Goal: Transaction & Acquisition: Purchase product/service

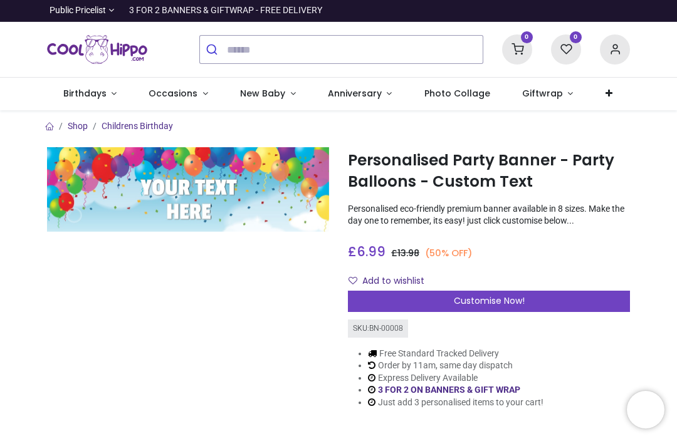
click at [499, 295] on span "Customise Now!" at bounding box center [489, 300] width 71 height 13
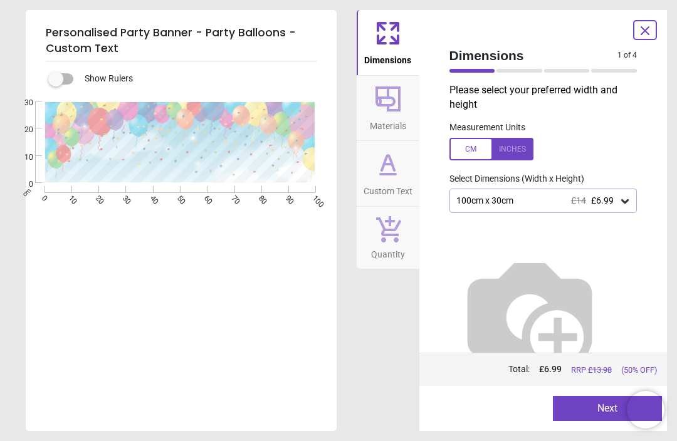
click at [471, 142] on div at bounding box center [491, 149] width 84 height 23
click at [518, 145] on div at bounding box center [491, 149] width 84 height 23
click at [621, 199] on icon at bounding box center [625, 201] width 8 height 4
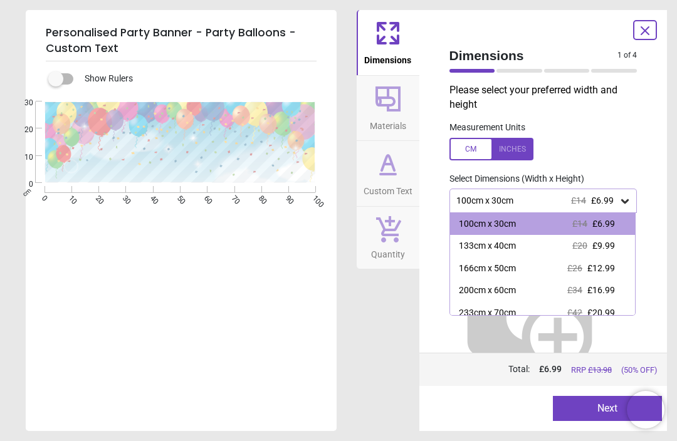
click at [505, 201] on div "100cm x 30cm £14 £6.99" at bounding box center [537, 200] width 164 height 11
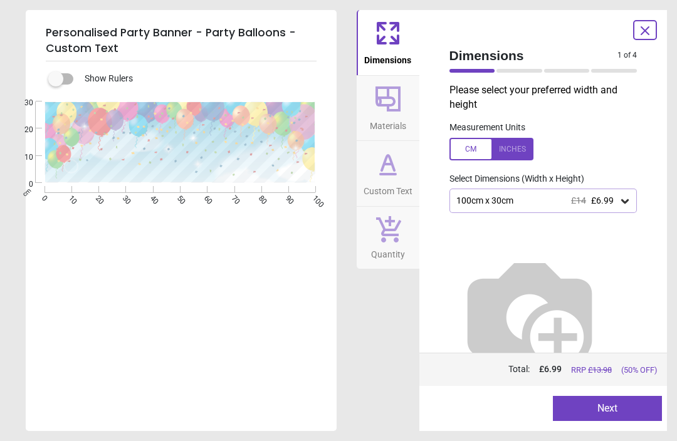
click at [614, 414] on button "Next" at bounding box center [607, 408] width 109 height 25
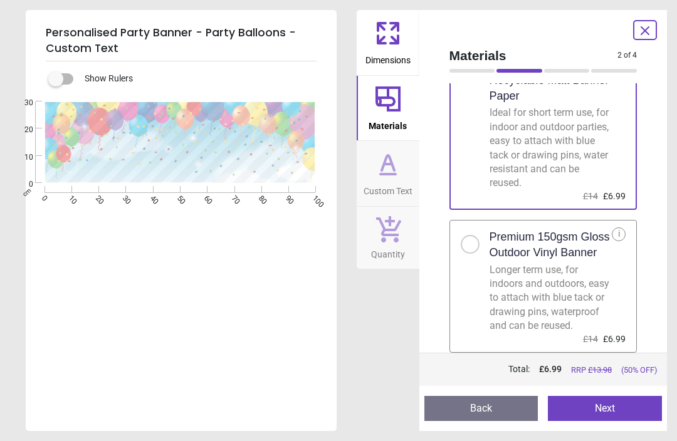
scroll to position [69, 0]
click at [616, 414] on button "Next" at bounding box center [605, 408] width 114 height 25
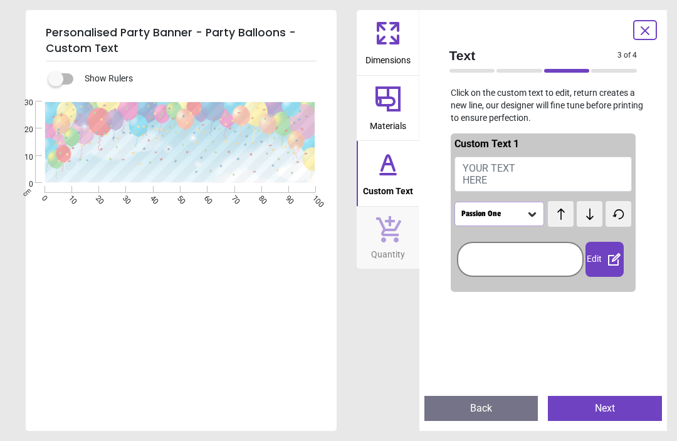
click at [531, 177] on button "YOUR TEXT HERE" at bounding box center [543, 174] width 178 height 35
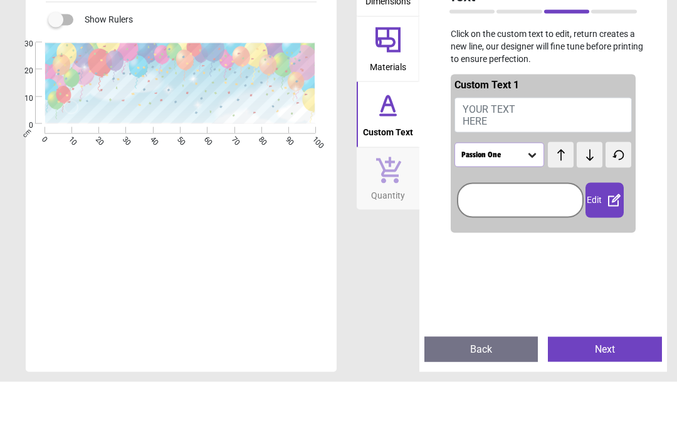
click at [512, 157] on button "YOUR TEXT HERE" at bounding box center [543, 174] width 178 height 35
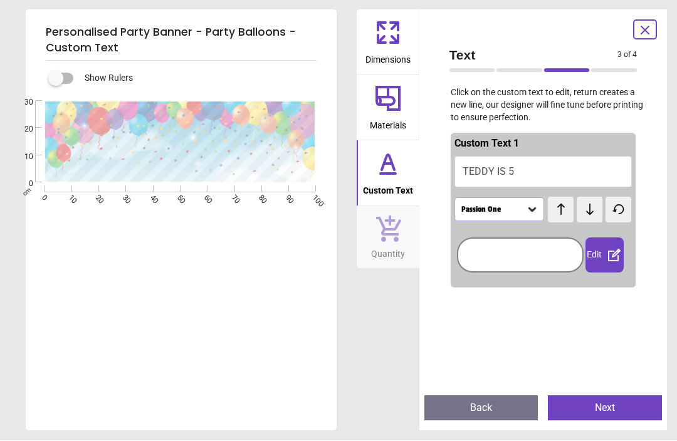
type textarea "**********"
click at [532, 211] on icon at bounding box center [532, 210] width 13 height 13
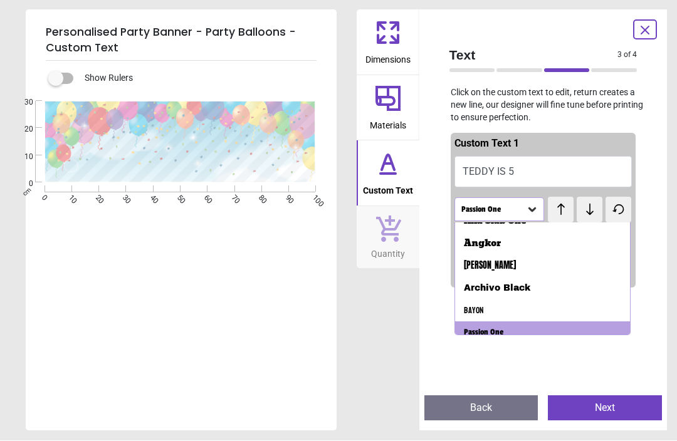
scroll to position [41, 0]
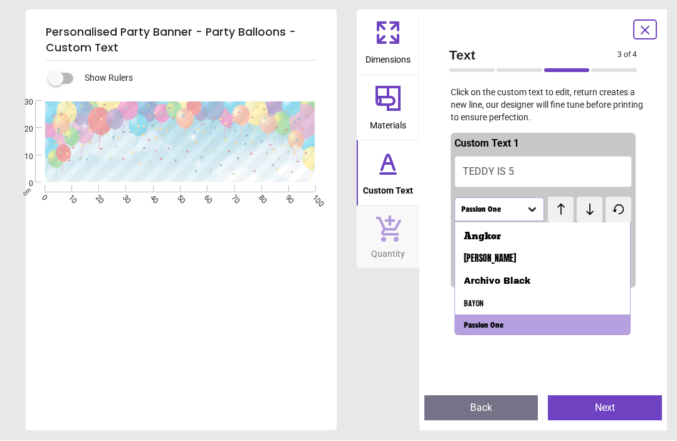
click at [528, 283] on div "Archivo Black" at bounding box center [497, 282] width 66 height 13
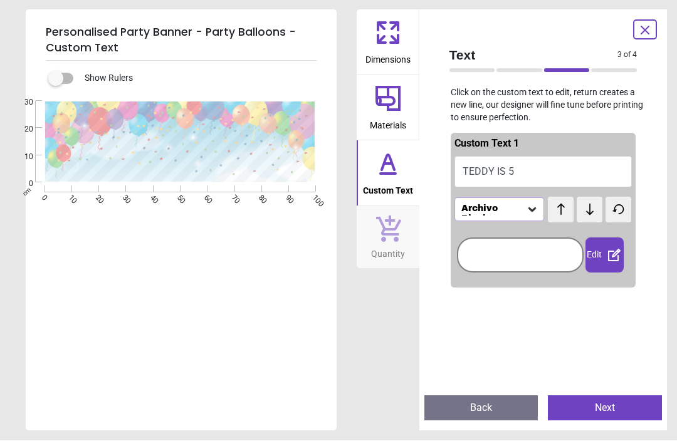
click at [531, 206] on icon at bounding box center [532, 210] width 13 height 13
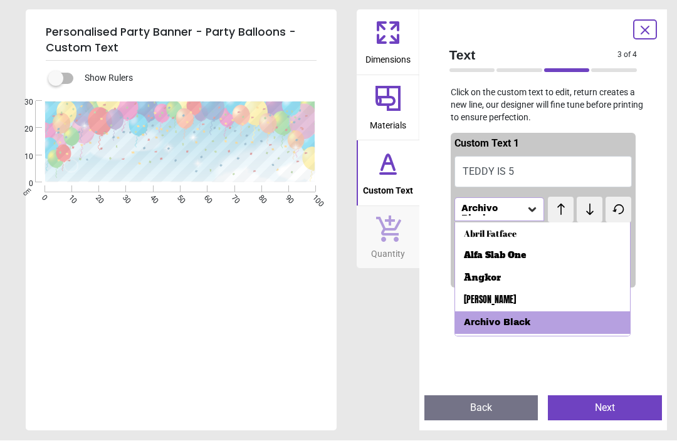
click at [495, 229] on div "Abril Fatface" at bounding box center [490, 234] width 53 height 13
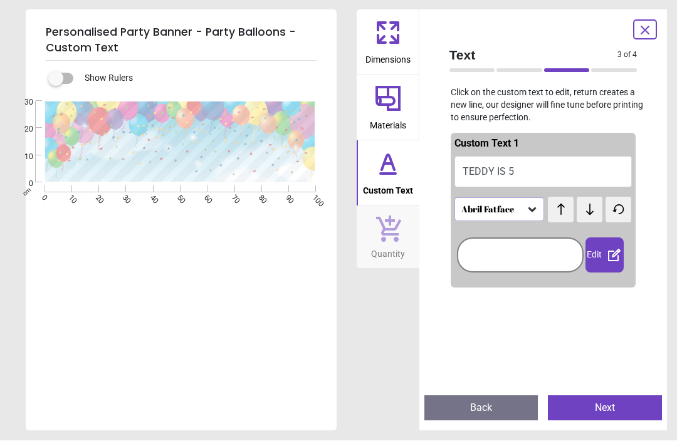
click at [533, 210] on icon at bounding box center [532, 210] width 8 height 4
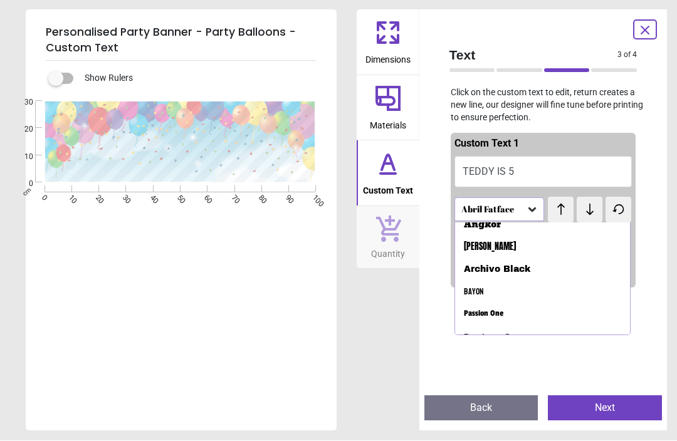
scroll to position [49, 0]
click at [476, 247] on div "Anton" at bounding box center [490, 252] width 52 height 13
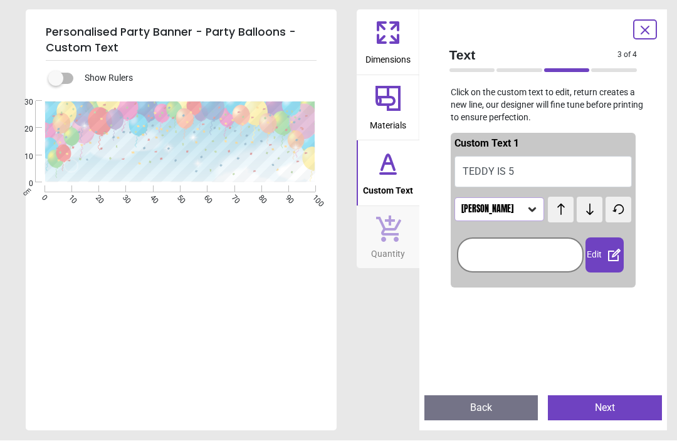
click at [537, 209] on icon at bounding box center [532, 210] width 13 height 13
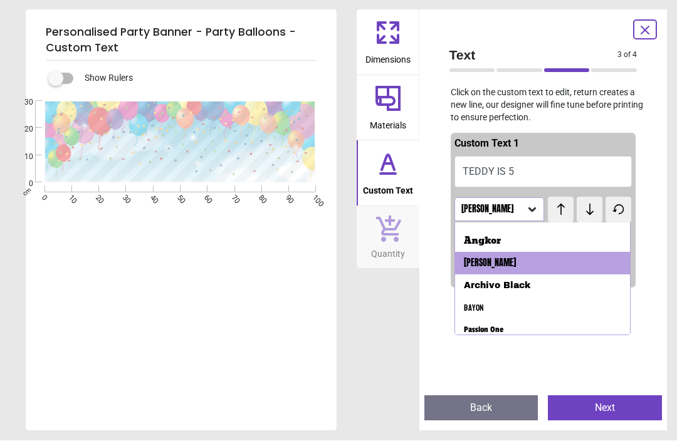
scroll to position [38, 0]
click at [481, 308] on div "Bayon" at bounding box center [474, 308] width 20 height 13
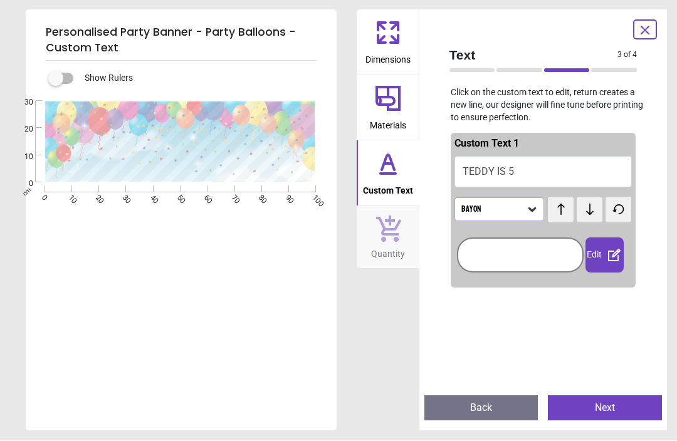
click at [538, 212] on div "Bayon" at bounding box center [499, 210] width 90 height 24
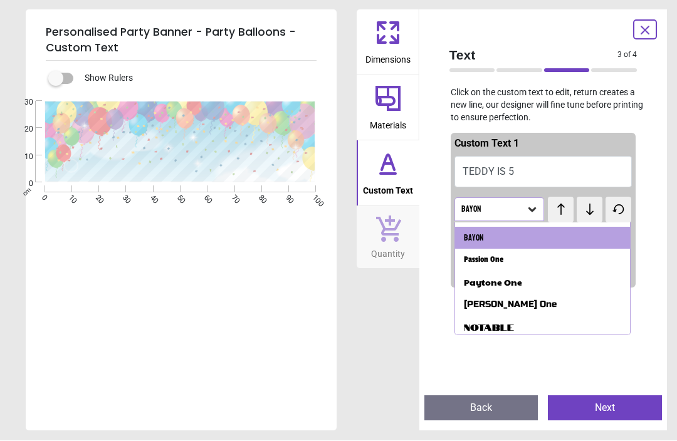
scroll to position [107, 0]
click at [499, 259] on div "Passion One" at bounding box center [483, 261] width 39 height 13
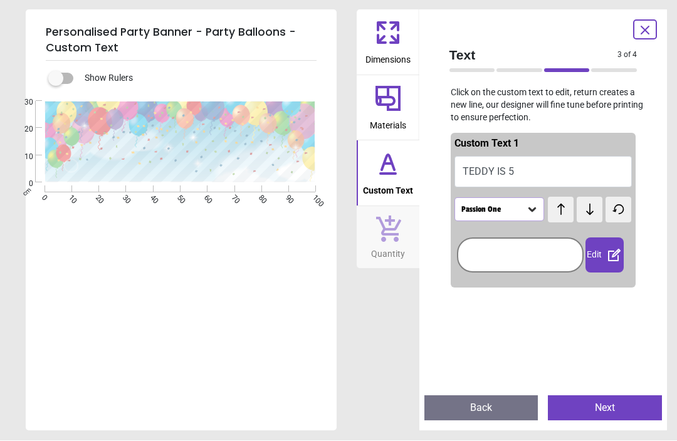
click at [533, 212] on icon at bounding box center [532, 210] width 13 height 13
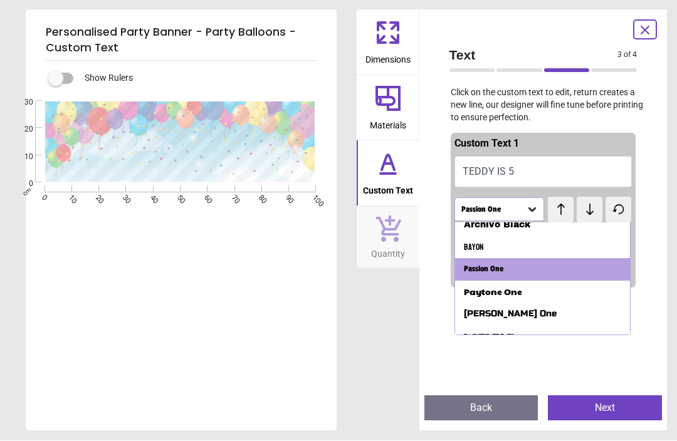
scroll to position [98, 0]
click at [519, 294] on div "Paytone One" at bounding box center [542, 292] width 175 height 23
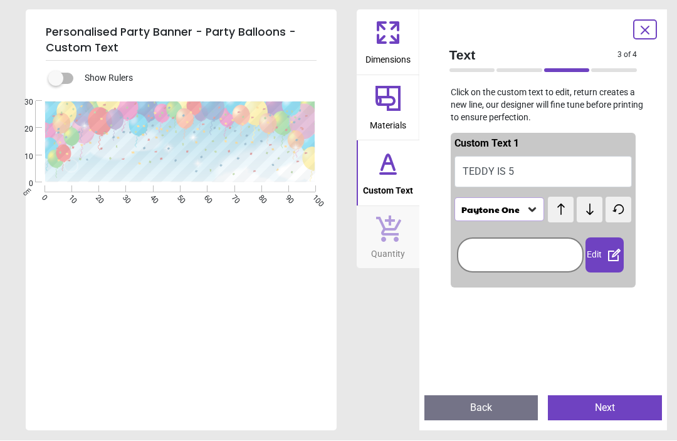
click at [537, 209] on icon at bounding box center [532, 210] width 13 height 13
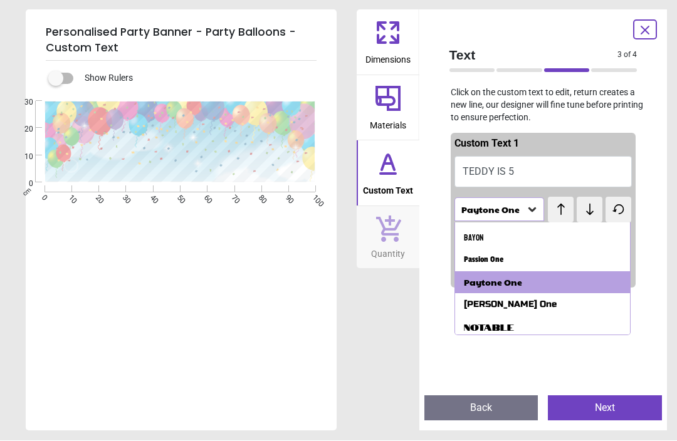
scroll to position [107, 0]
click at [503, 306] on div "Russo One" at bounding box center [510, 305] width 93 height 13
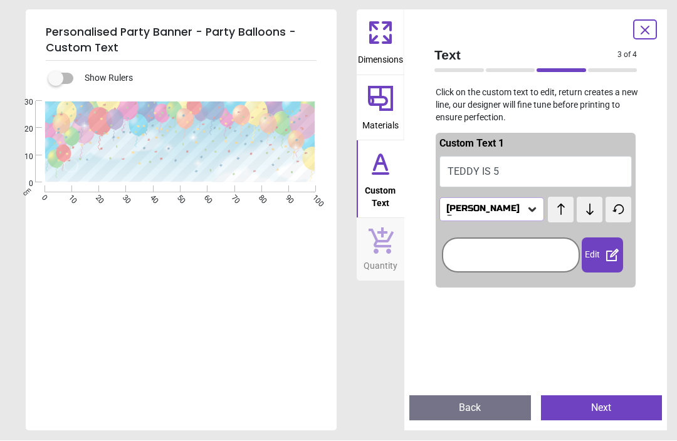
click at [536, 211] on icon at bounding box center [532, 210] width 13 height 13
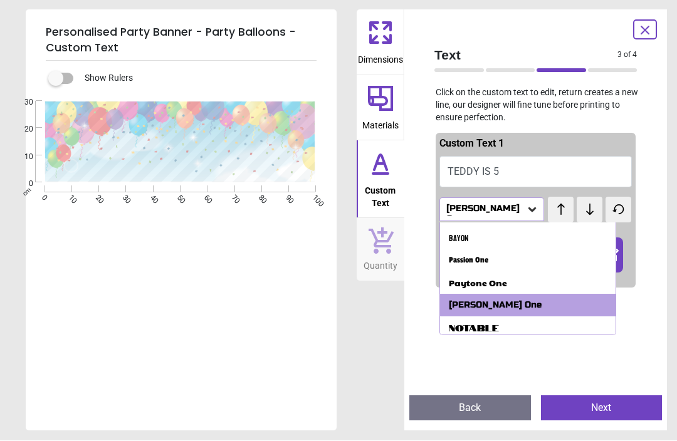
click at [491, 322] on div "Notable" at bounding box center [474, 328] width 50 height 13
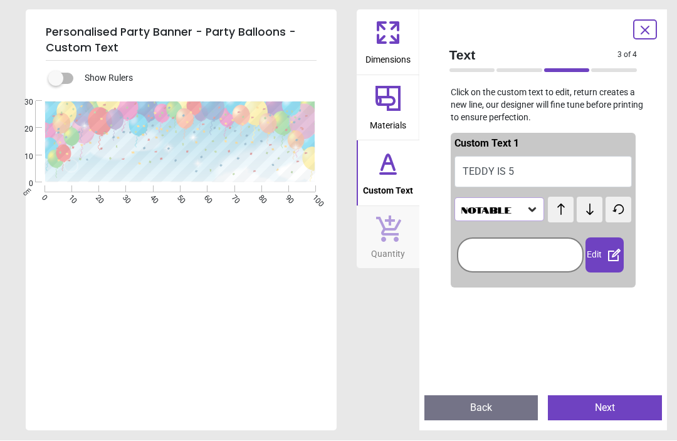
click at [539, 215] on div "Notable" at bounding box center [499, 210] width 90 height 24
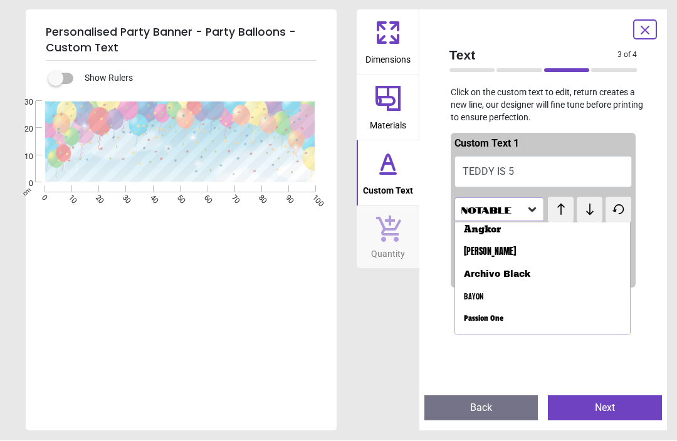
scroll to position [48, 0]
click at [524, 274] on div "Archivo Black" at bounding box center [497, 275] width 66 height 13
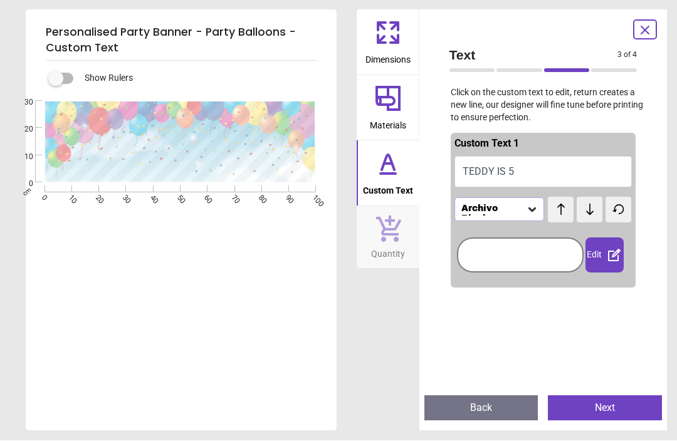
click at [534, 204] on icon at bounding box center [532, 210] width 13 height 13
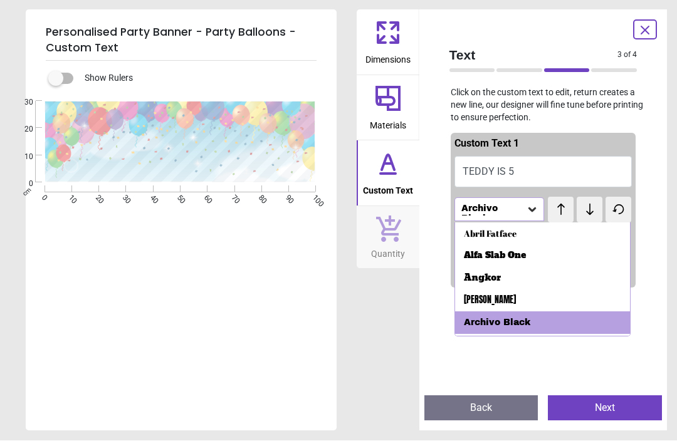
click at [506, 229] on div "Abril Fatface" at bounding box center [490, 234] width 53 height 13
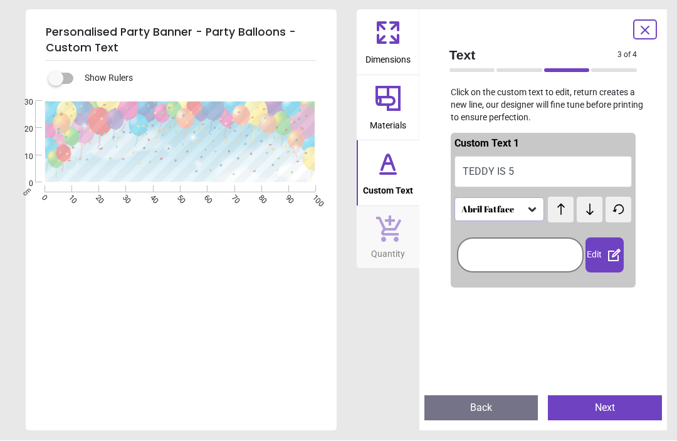
click at [524, 261] on div at bounding box center [520, 255] width 120 height 29
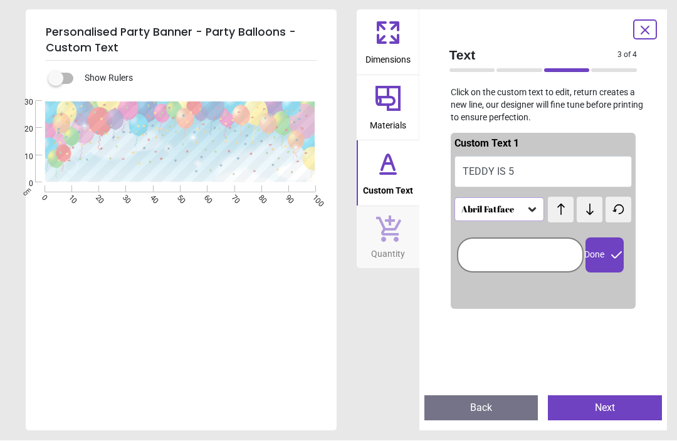
click at [610, 255] on icon at bounding box center [616, 255] width 15 height 15
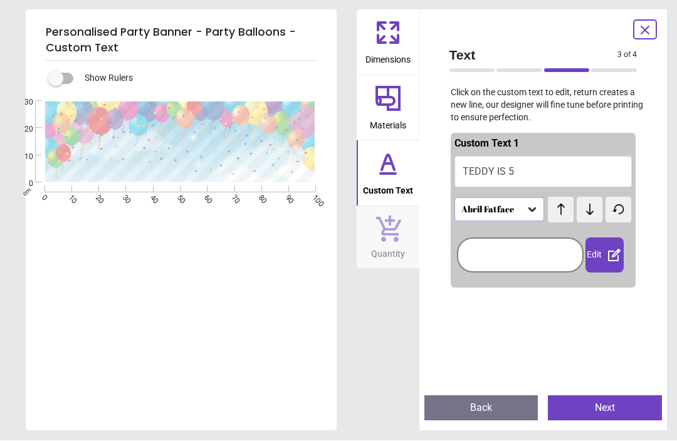
click at [534, 209] on icon at bounding box center [532, 210] width 8 height 4
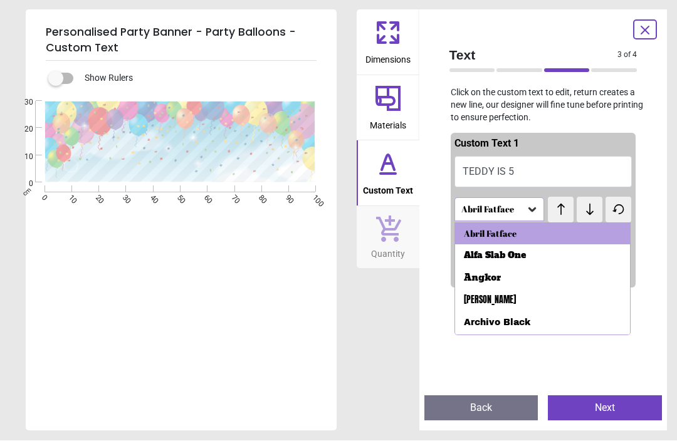
click at [518, 251] on div "Alfa Slab One" at bounding box center [495, 256] width 62 height 13
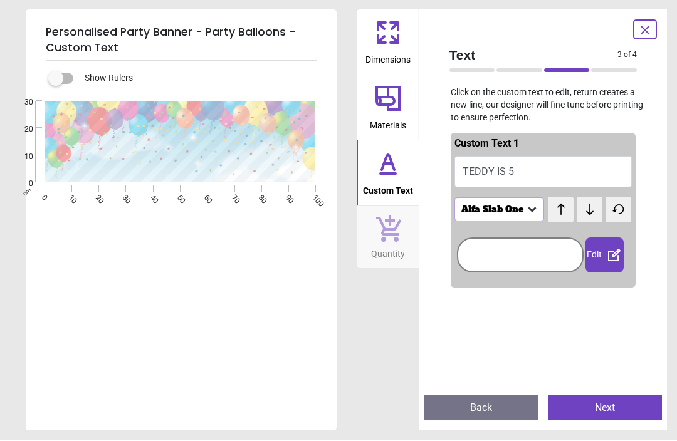
click at [613, 406] on button "Next" at bounding box center [605, 408] width 114 height 25
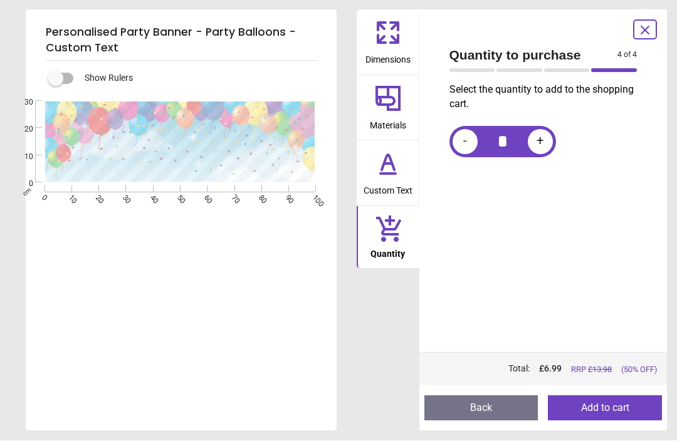
click at [647, 34] on icon at bounding box center [644, 30] width 15 height 15
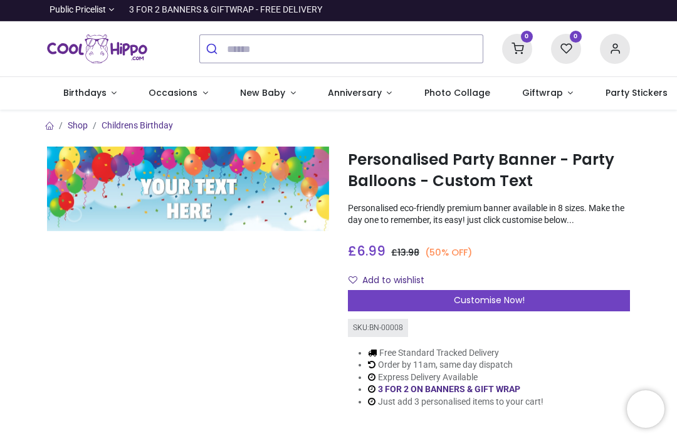
click at [90, 89] on span "Birthdays" at bounding box center [84, 93] width 43 height 13
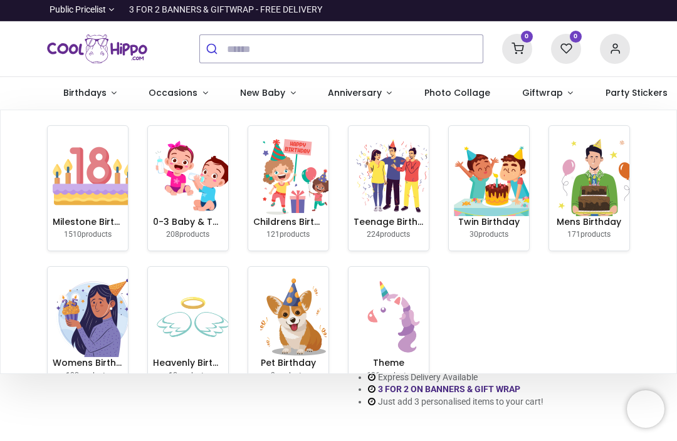
click at [304, 328] on img at bounding box center [293, 318] width 80 height 80
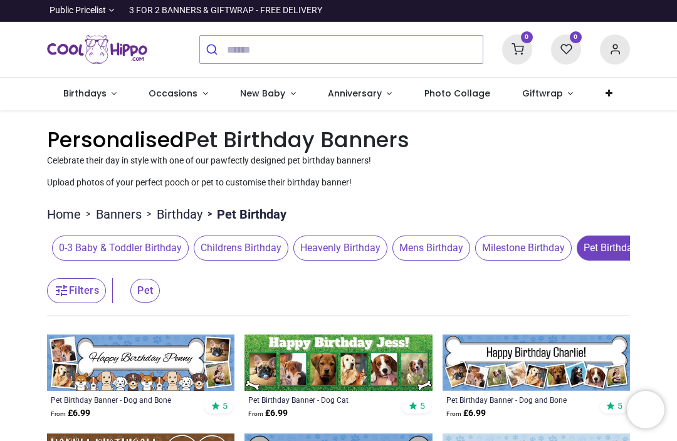
click at [613, 385] on img at bounding box center [535, 363] width 187 height 56
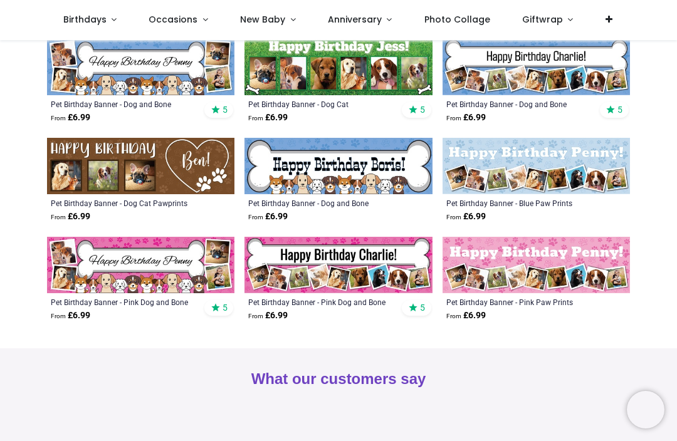
scroll to position [232, 0]
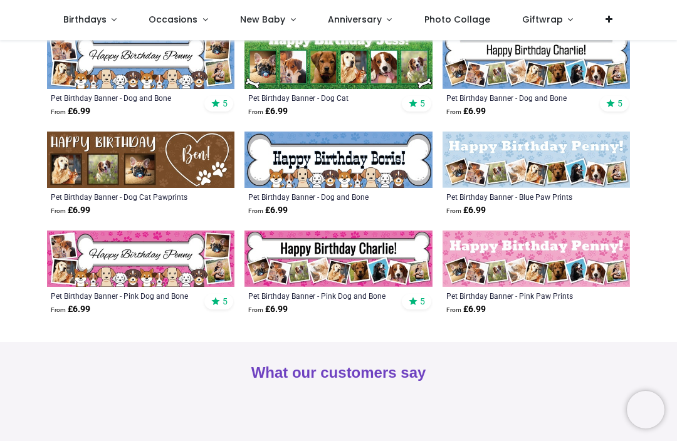
click at [675, 233] on div "Pricelist : Public Pricelist Public Pricelist Customer Pricelist Categories 80" at bounding box center [338, 75] width 677 height 534
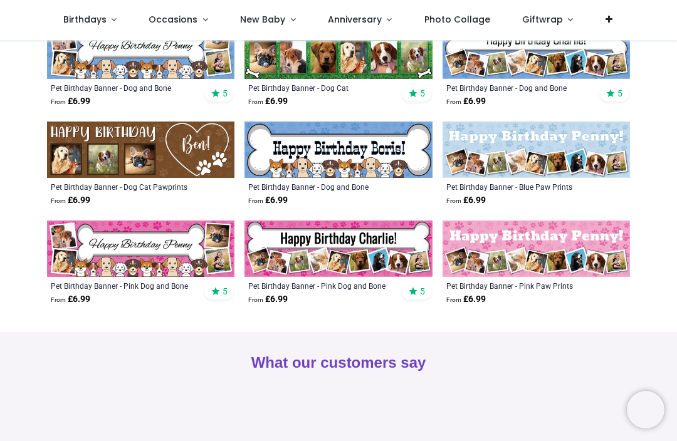
scroll to position [242, 0]
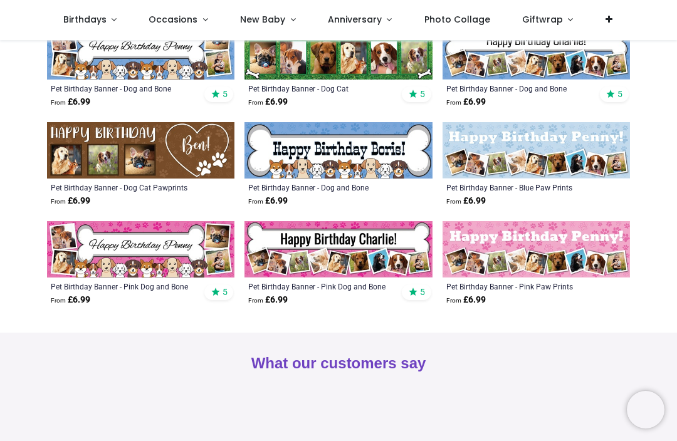
click at [184, 162] on img at bounding box center [140, 150] width 187 height 56
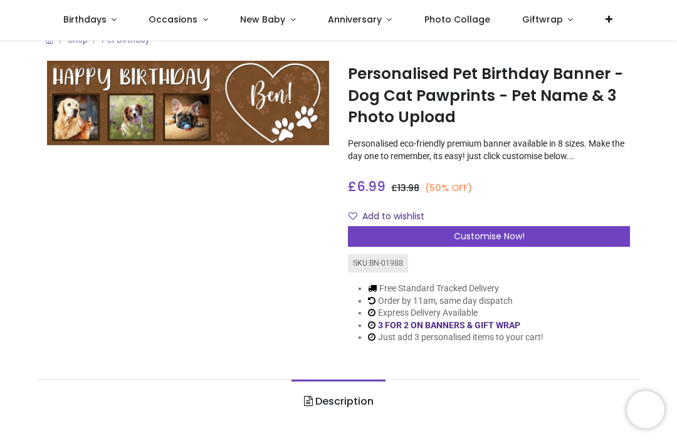
scroll to position [17, 0]
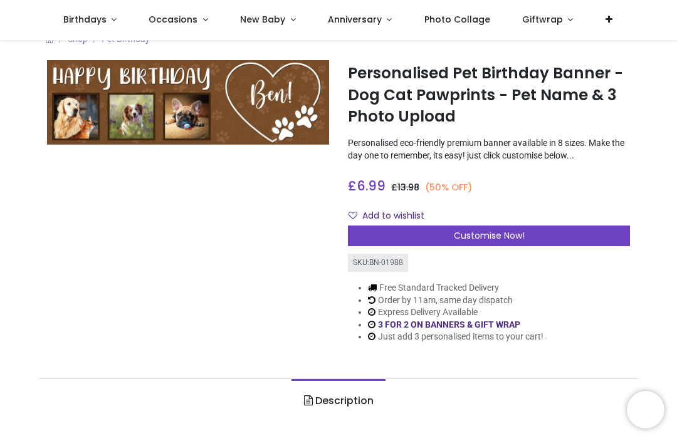
click at [498, 234] on span "Customise Now!" at bounding box center [489, 235] width 71 height 13
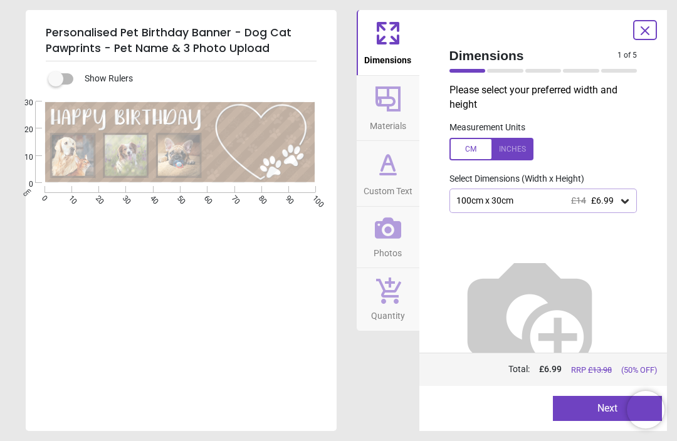
click at [598, 410] on button "Next" at bounding box center [607, 408] width 109 height 25
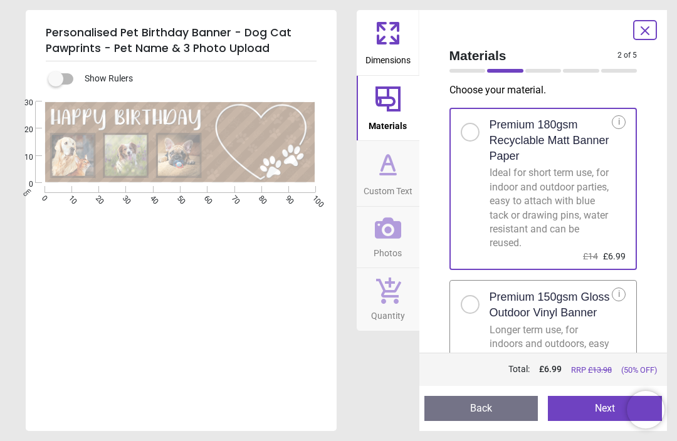
click at [593, 402] on button "Next" at bounding box center [605, 408] width 114 height 25
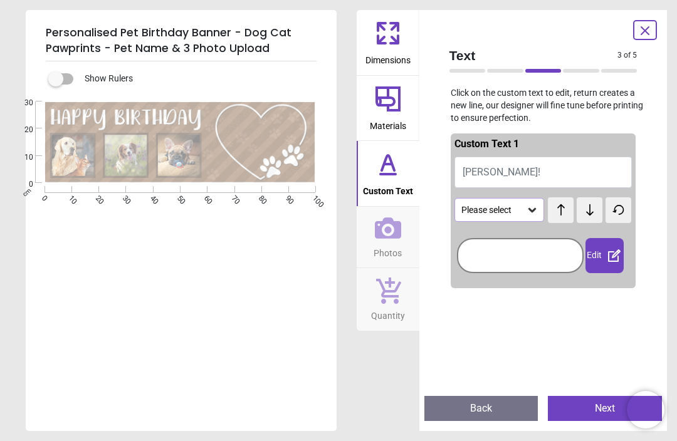
click at [516, 169] on button "Ben!" at bounding box center [543, 172] width 178 height 31
type textarea "*****"
click at [597, 416] on button "Next" at bounding box center [605, 408] width 114 height 25
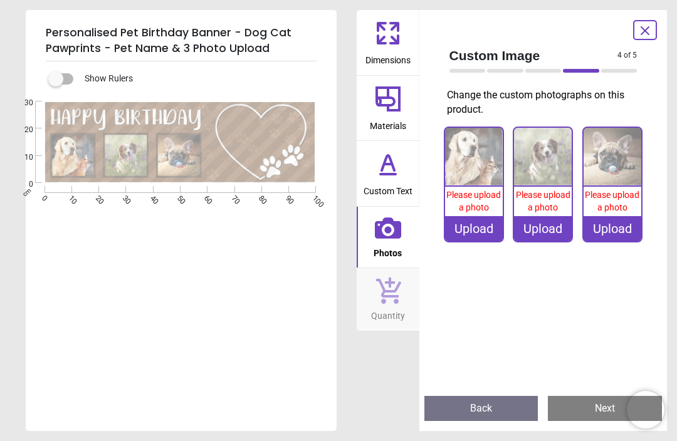
click at [481, 226] on div "Upload" at bounding box center [474, 228] width 58 height 25
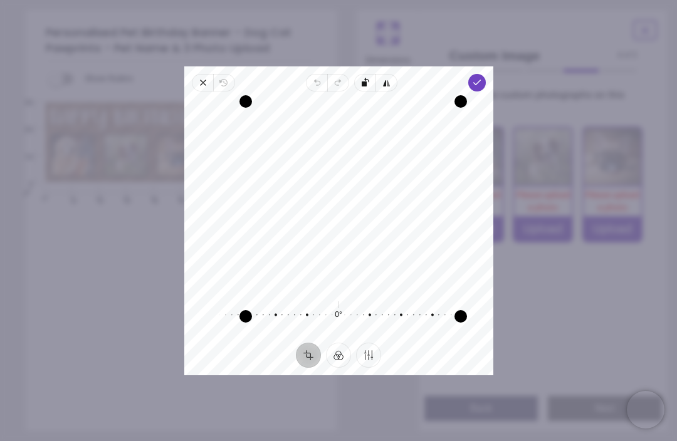
click at [483, 74] on span "Done" at bounding box center [476, 83] width 18 height 18
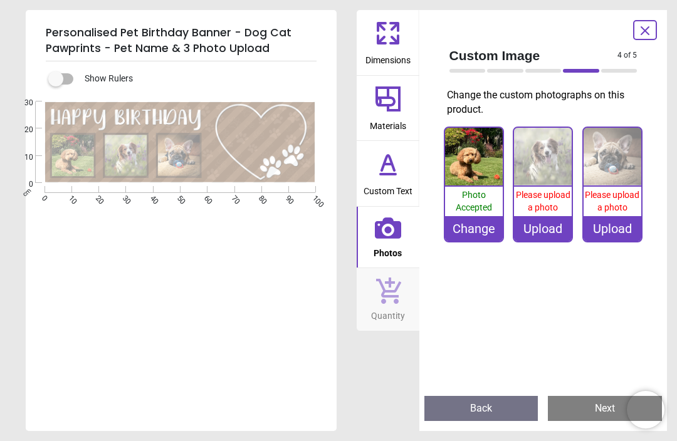
click at [548, 234] on div "Upload" at bounding box center [543, 228] width 58 height 25
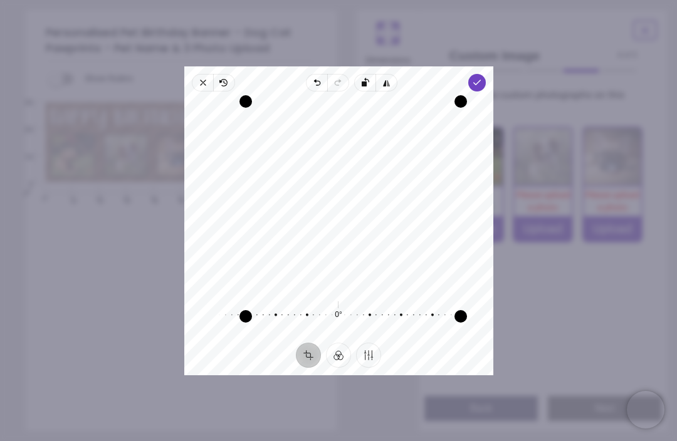
click at [481, 78] on icon "button" at bounding box center [476, 83] width 10 height 10
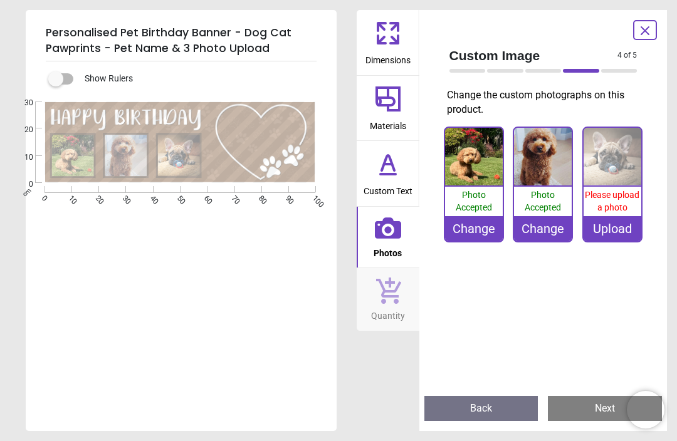
click at [620, 227] on div "Upload" at bounding box center [612, 228] width 58 height 25
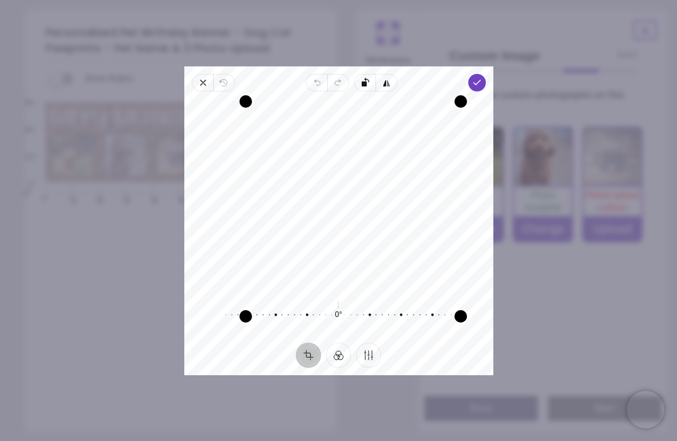
click at [481, 78] on icon "button" at bounding box center [476, 83] width 10 height 10
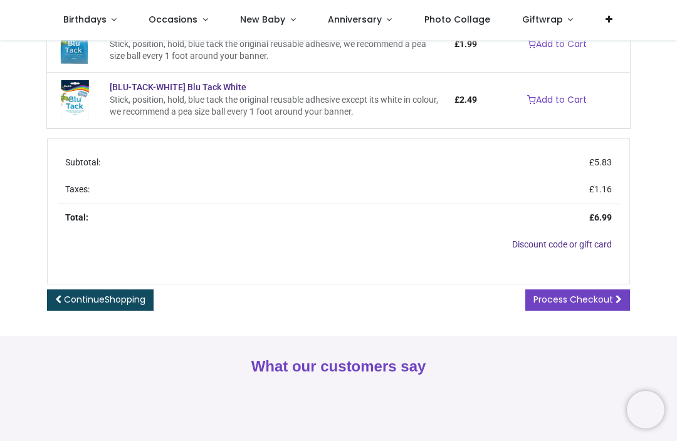
scroll to position [321, 0]
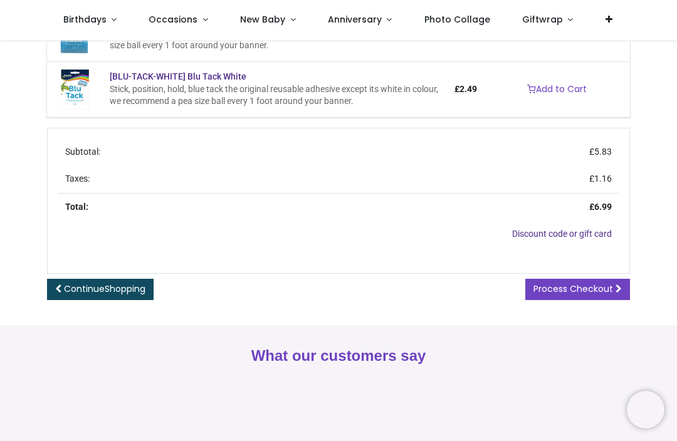
click at [590, 286] on span "Process Checkout" at bounding box center [573, 289] width 80 height 13
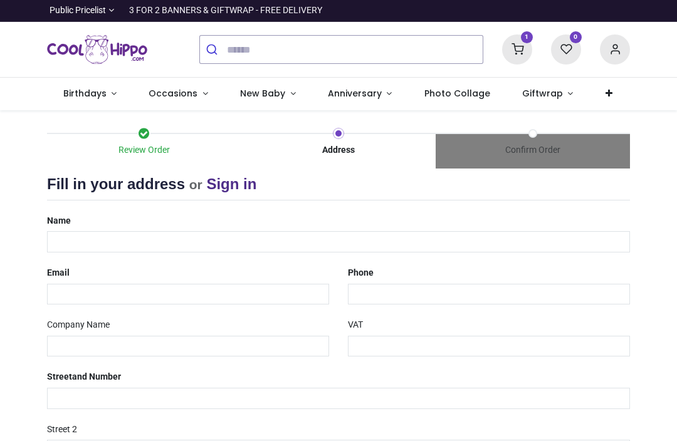
select select "***"
click at [154, 242] on input "text" at bounding box center [338, 241] width 583 height 21
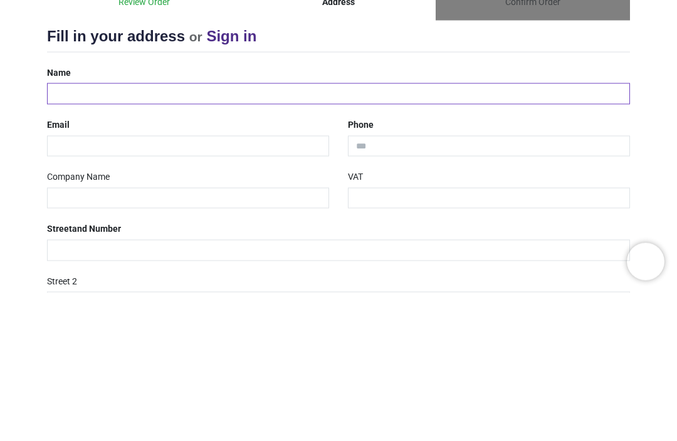
type input "**********"
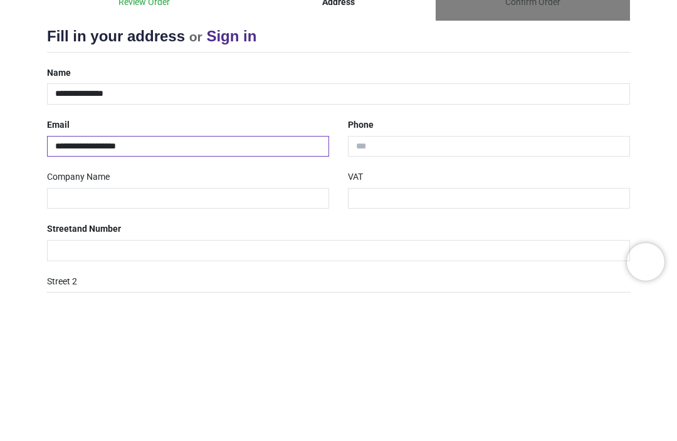
type input "**********"
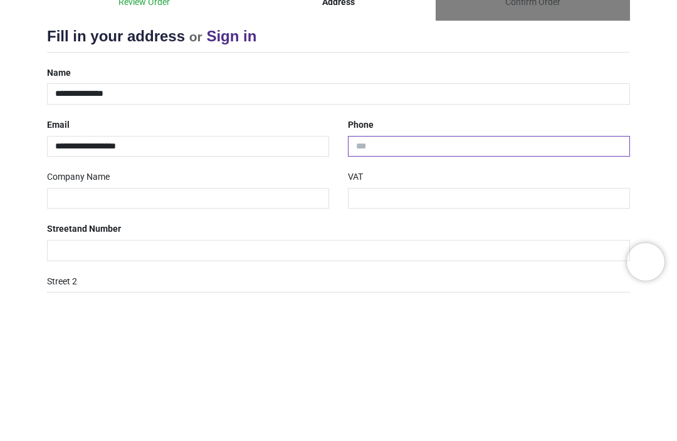
click at [445, 284] on input "tel" at bounding box center [489, 294] width 282 height 21
type input "*"
type input "**********"
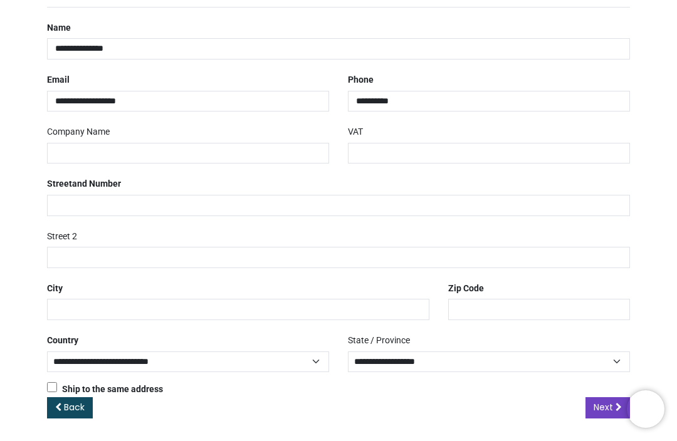
scroll to position [191, 0]
